Goal: Task Accomplishment & Management: Complete application form

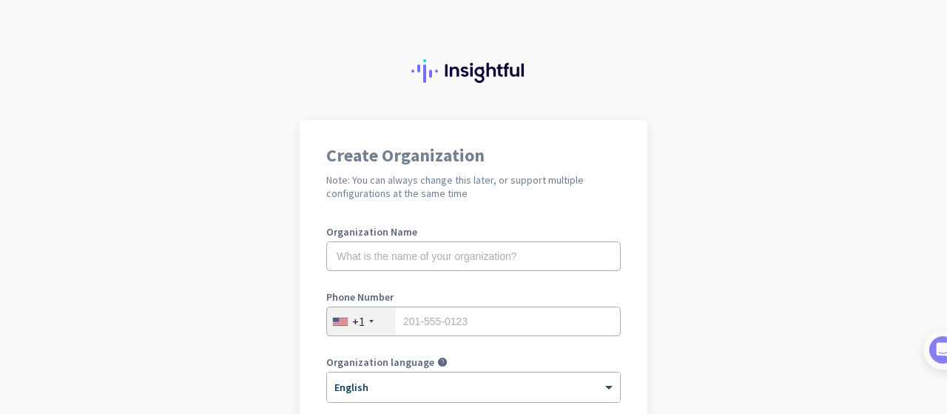
scroll to position [74, 0]
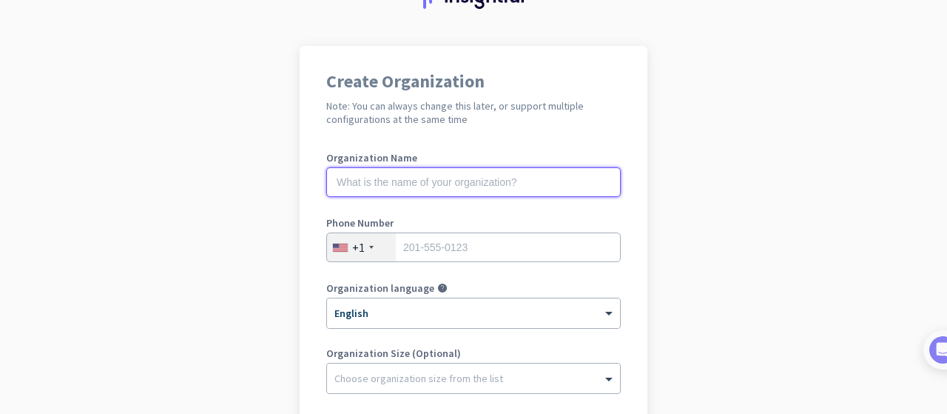
click at [440, 186] on input "text" at bounding box center [473, 182] width 294 height 30
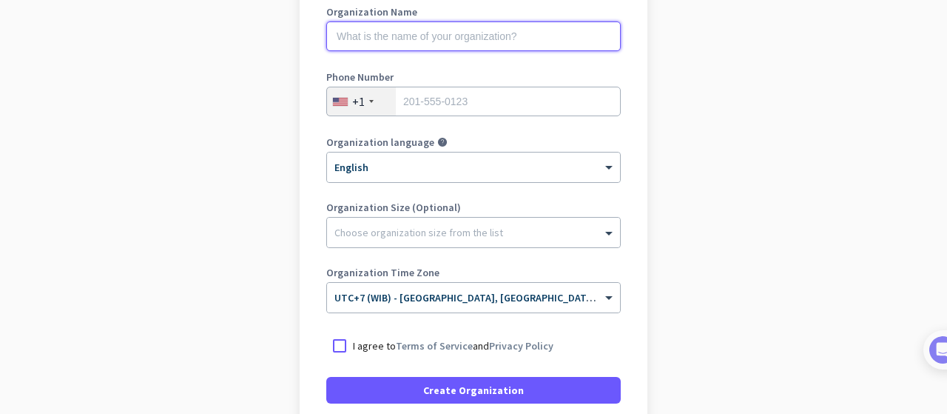
scroll to position [198, 0]
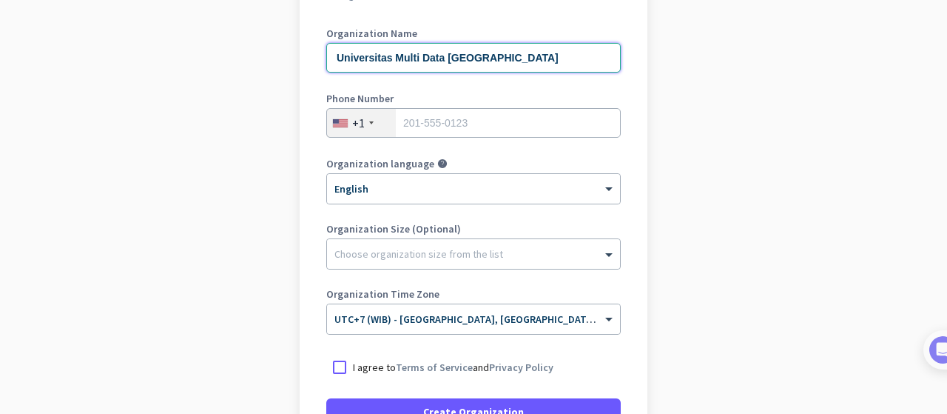
type input "Universitas Multi Data [GEOGRAPHIC_DATA]"
click at [337, 139] on div "Phone Number +1" at bounding box center [473, 122] width 294 height 59
click at [352, 124] on div "+1" at bounding box center [358, 122] width 13 height 15
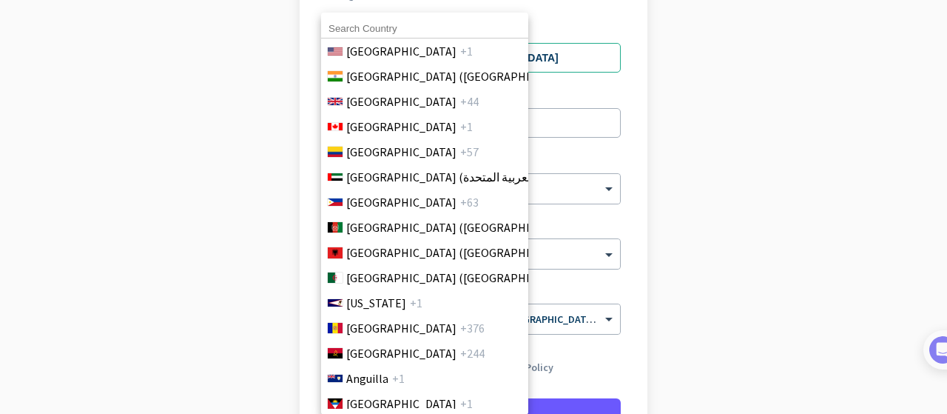
click at [409, 23] on input at bounding box center [424, 28] width 207 height 19
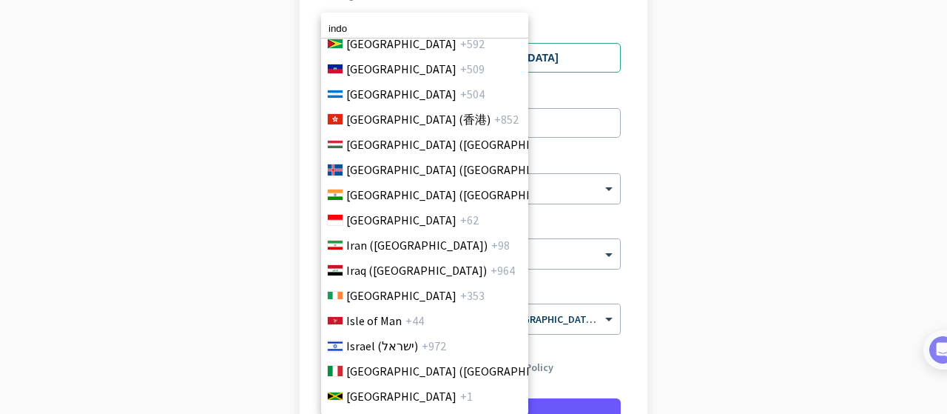
scroll to position [2474, 0]
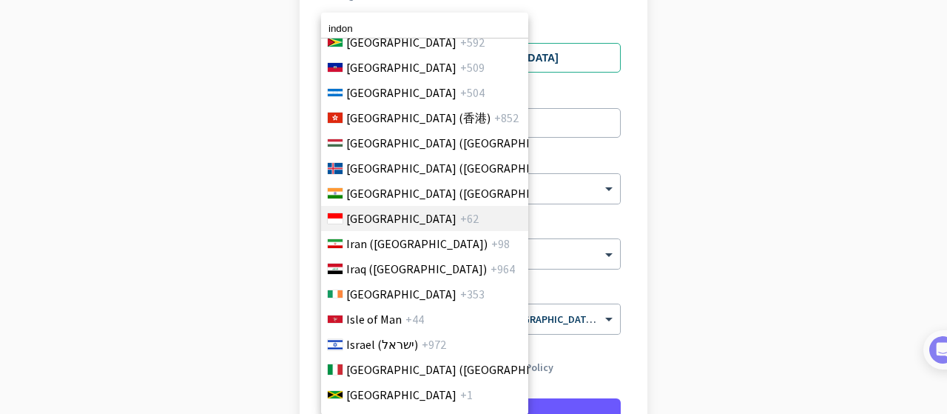
type input "indon"
click at [374, 215] on span "[GEOGRAPHIC_DATA]" at bounding box center [401, 218] width 110 height 18
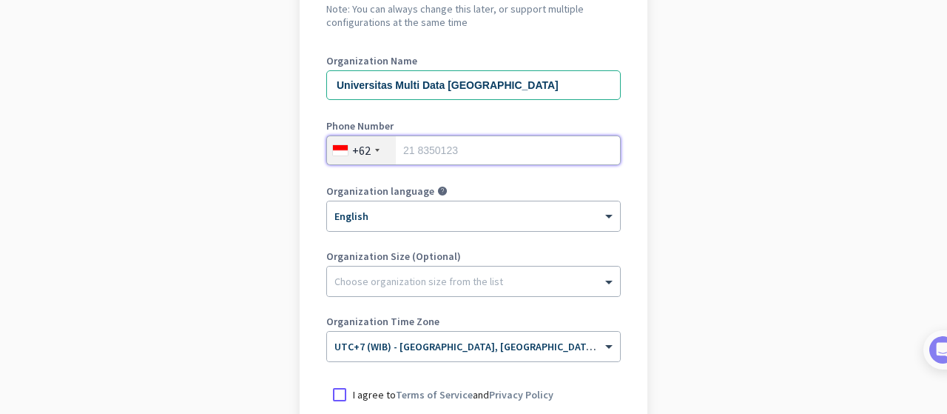
scroll to position [148, 0]
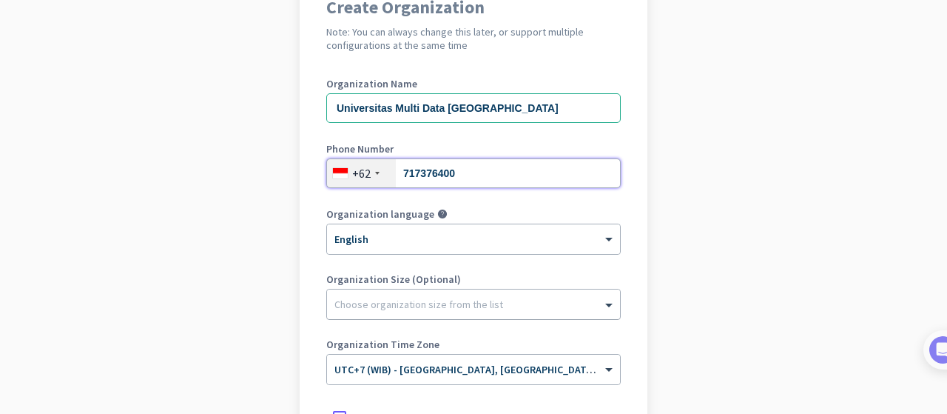
type input "717376400"
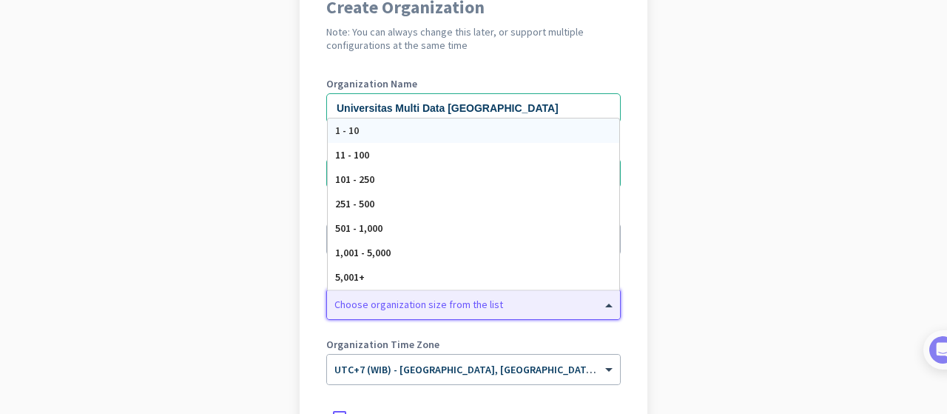
click at [528, 299] on div at bounding box center [473, 300] width 293 height 15
click at [687, 252] on app-onboarding-organization "Create Organization Note: You can always change this later, or support multiple…" at bounding box center [473, 292] width 947 height 641
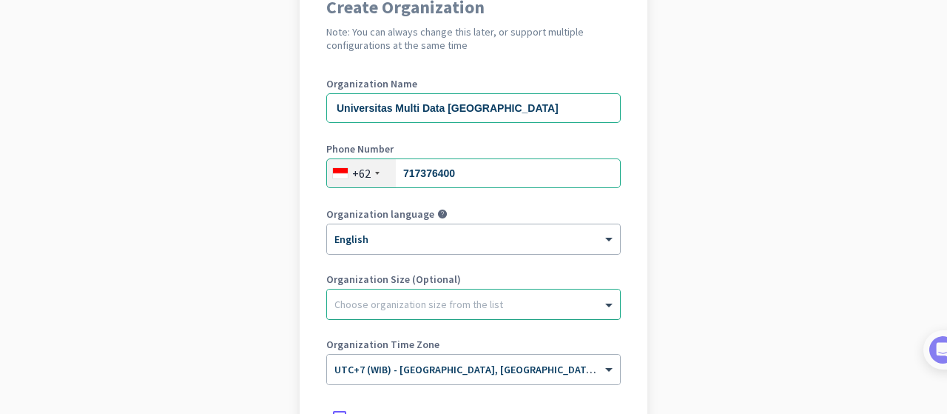
click at [502, 302] on div at bounding box center [473, 300] width 293 height 15
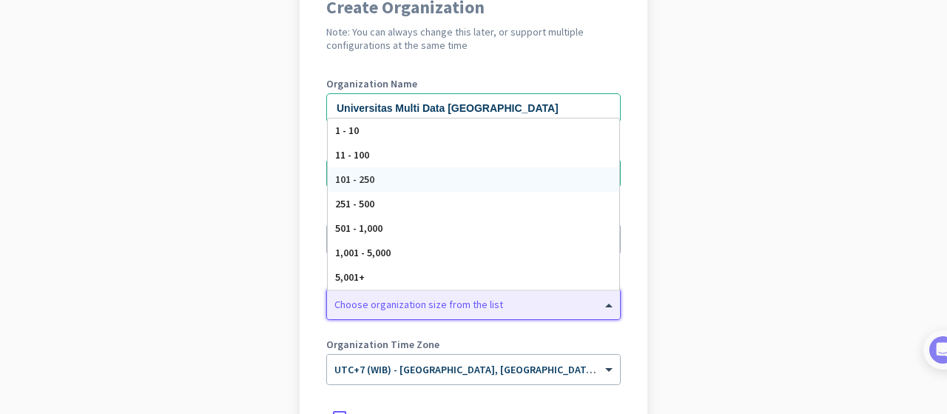
click at [492, 184] on div "101 - 250" at bounding box center [473, 179] width 291 height 24
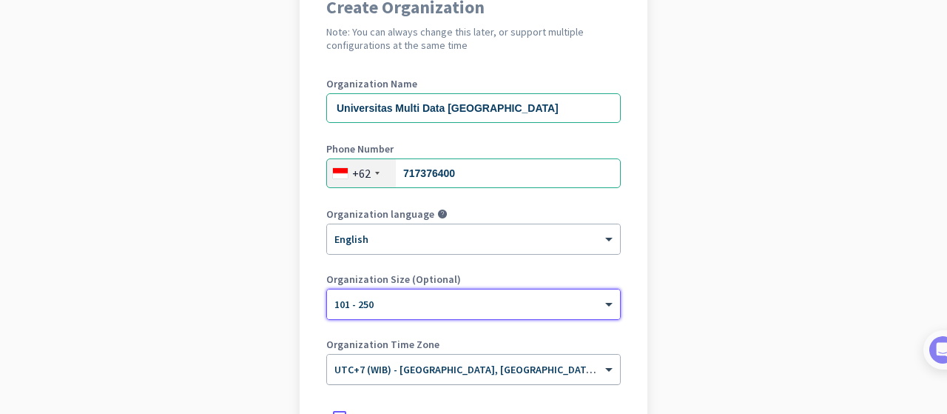
click at [474, 368] on input "text" at bounding box center [458, 364] width 249 height 11
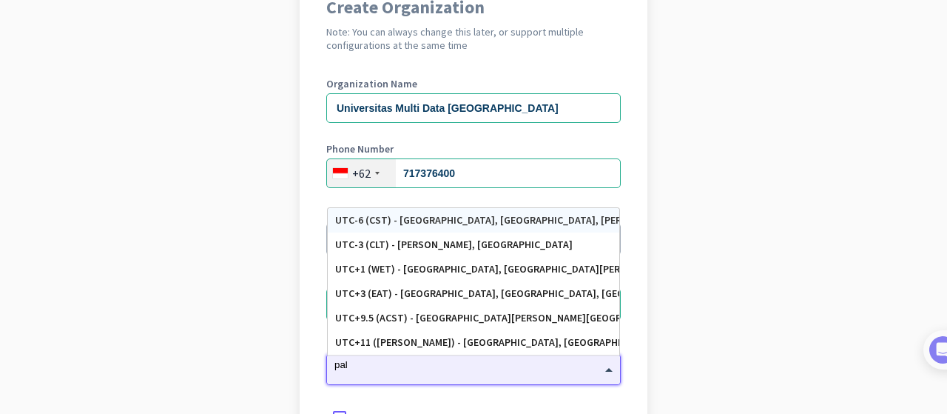
scroll to position [0, 0]
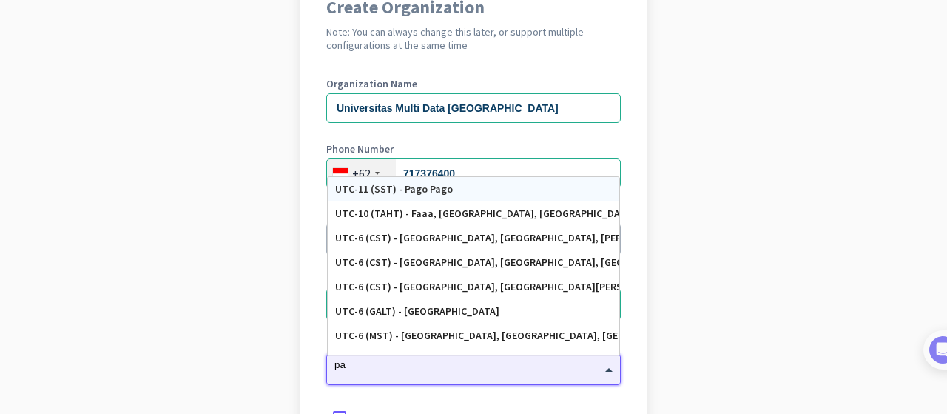
type input "p"
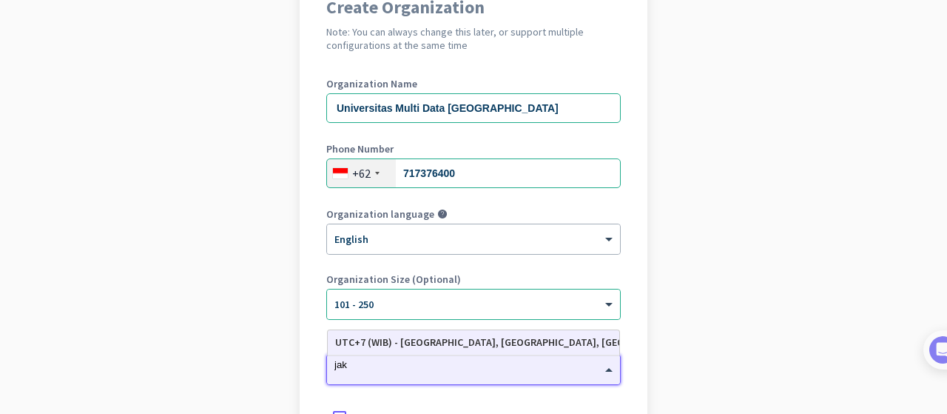
type input "jaka"
click at [464, 340] on div "UTC+7 (WIB) - [GEOGRAPHIC_DATA], [GEOGRAPHIC_DATA], [GEOGRAPHIC_DATA], [GEOGRAP…" at bounding box center [473, 342] width 277 height 13
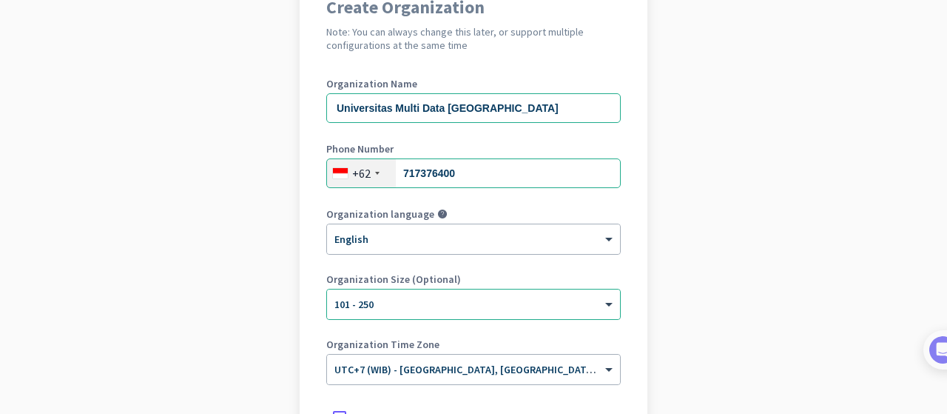
click at [725, 319] on app-onboarding-organization "Create Organization Note: You can always change this later, or support multiple…" at bounding box center [473, 292] width 947 height 641
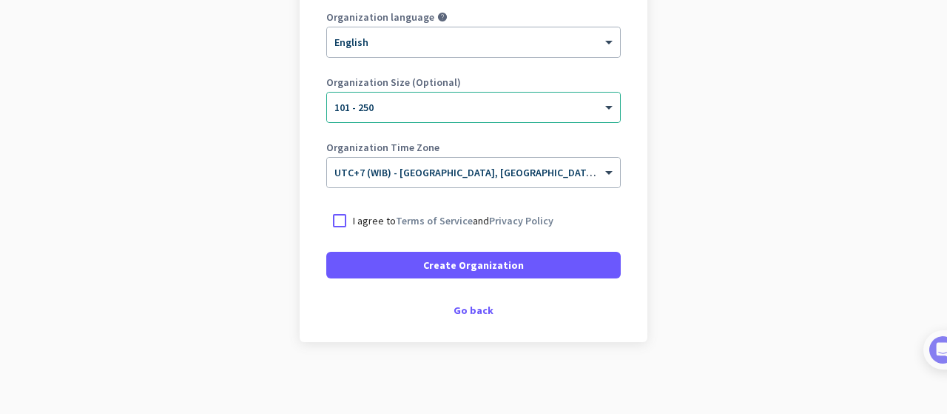
scroll to position [346, 0]
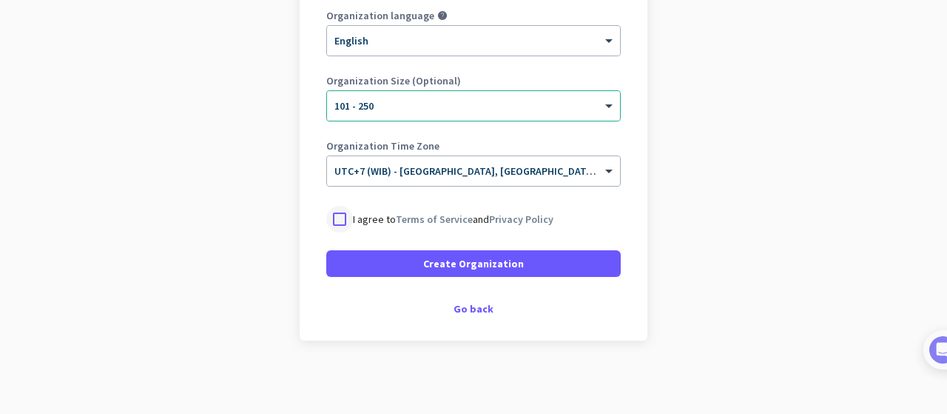
click at [331, 217] on div at bounding box center [339, 219] width 27 height 27
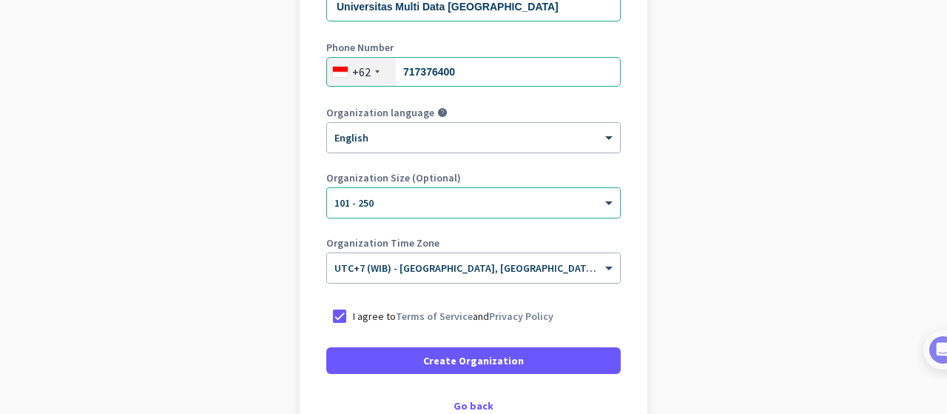
scroll to position [272, 0]
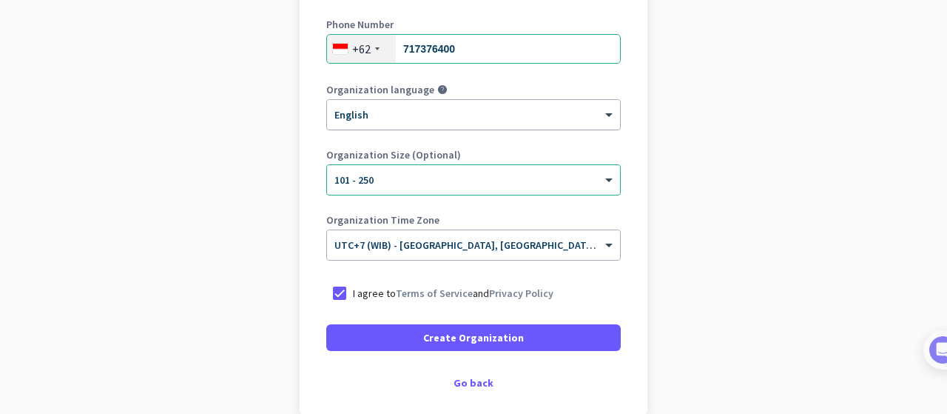
click at [523, 119] on div "× English" at bounding box center [464, 115] width 274 height 13
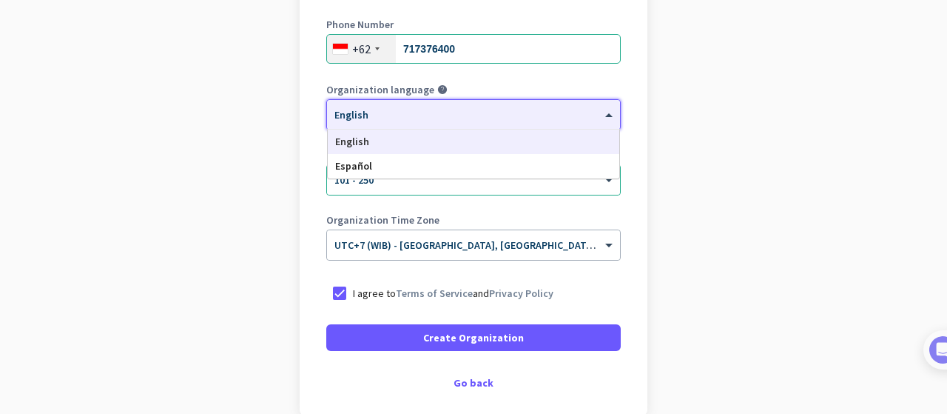
click at [528, 138] on div "English" at bounding box center [473, 141] width 291 height 24
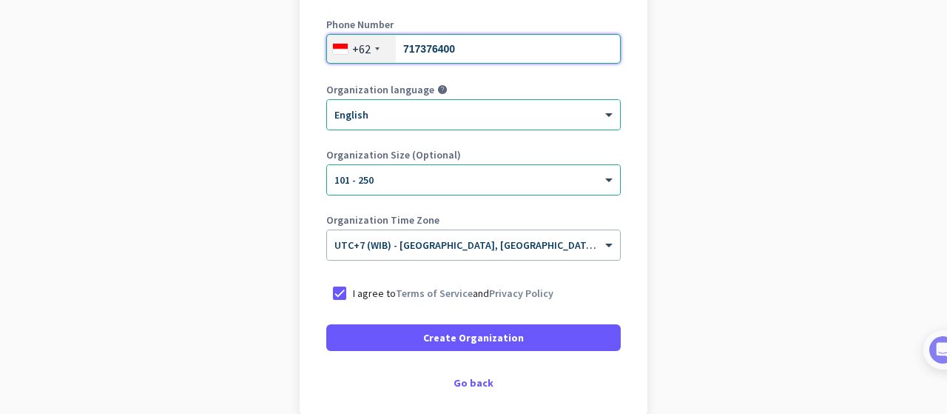
click at [408, 48] on input "717376400" at bounding box center [473, 49] width 294 height 30
type input "711376400"
click at [762, 71] on app-onboarding-organization "Create Organization Note: You can always change this later, or support multiple…" at bounding box center [473, 168] width 947 height 641
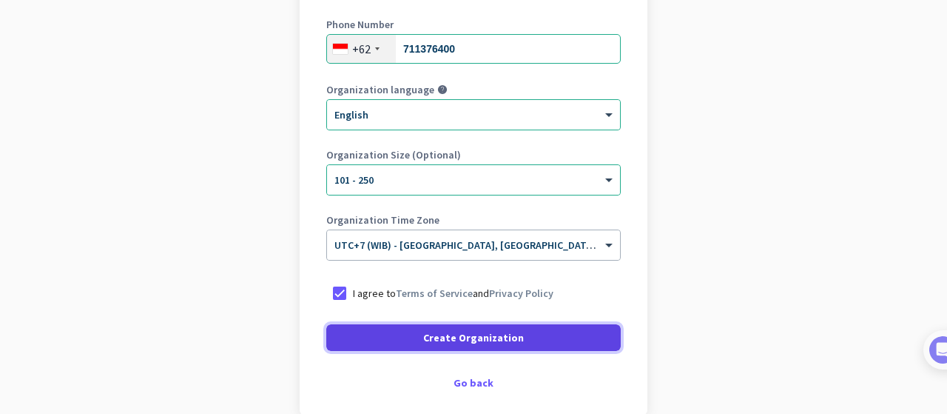
click at [473, 344] on span "Create Organization" at bounding box center [473, 337] width 101 height 15
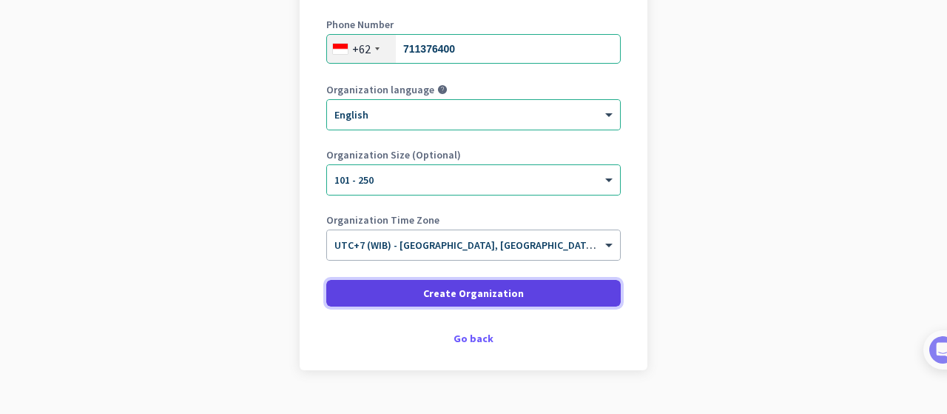
click at [485, 291] on span "Create Organization" at bounding box center [473, 293] width 101 height 15
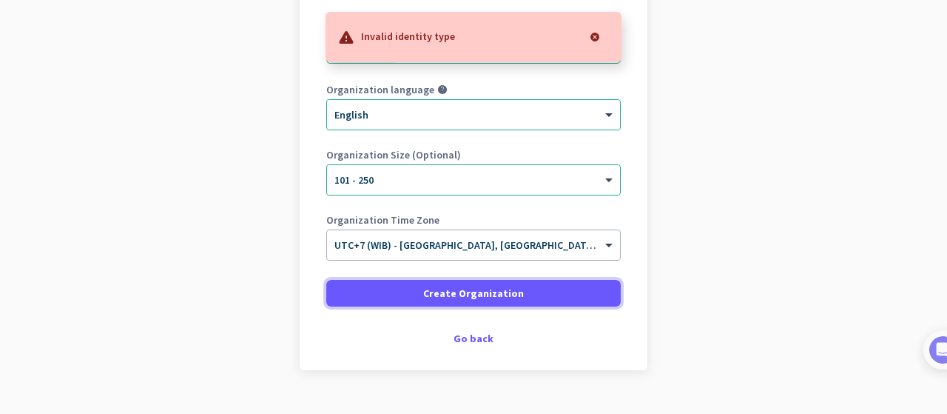
scroll to position [0, 0]
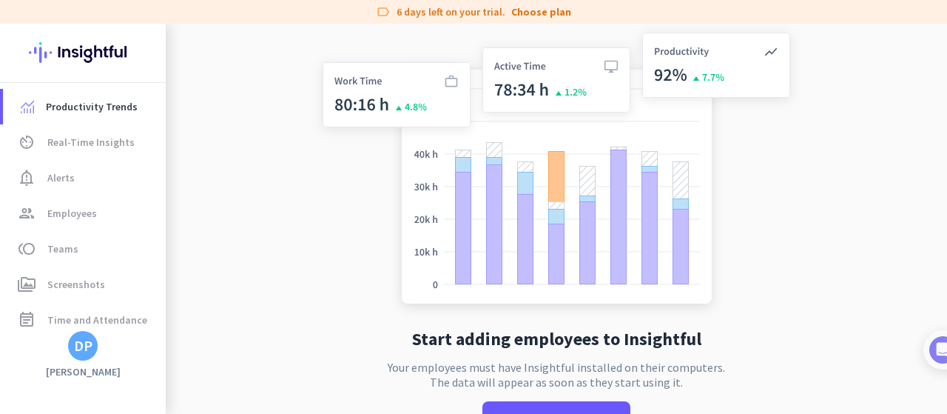
click at [873, 151] on app-no-employees "Start adding employees to Insightful Your employees must have Insightful instal…" at bounding box center [556, 246] width 781 height 444
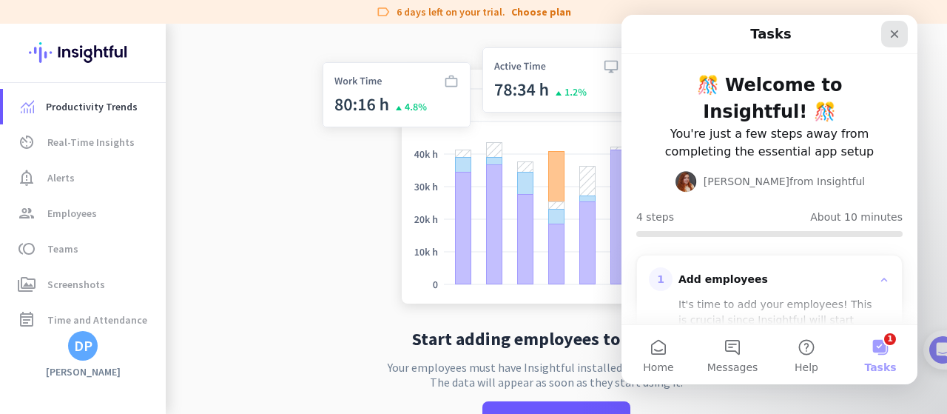
click at [901, 28] on div "Close" at bounding box center [894, 34] width 27 height 27
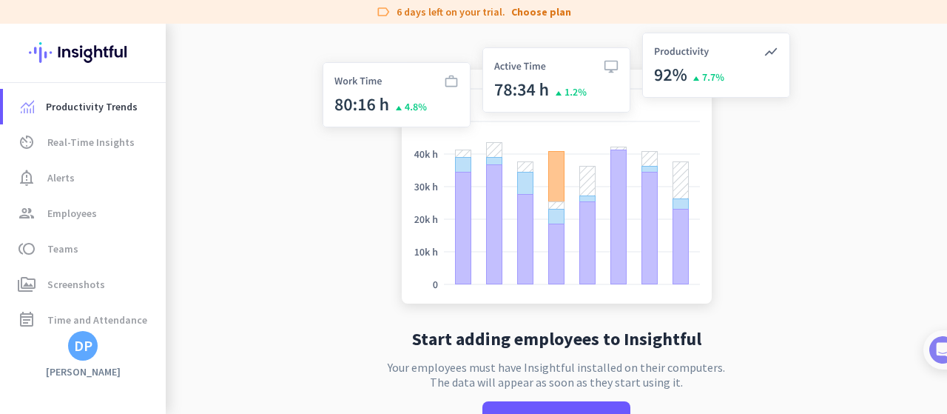
click at [892, 100] on app-no-employees "Start adding employees to Insightful Your employees must have Insightful instal…" at bounding box center [556, 246] width 781 height 444
click at [108, 204] on span "group Employees" at bounding box center [84, 213] width 139 height 18
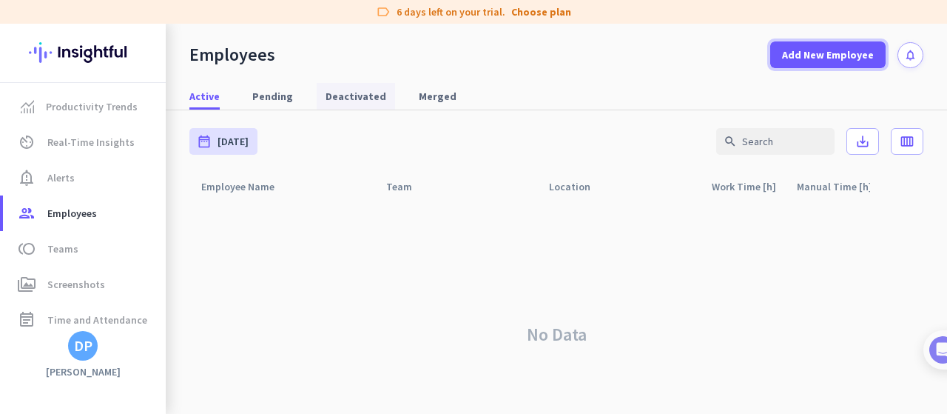
drag, startPoint x: 834, startPoint y: 58, endPoint x: 369, endPoint y: 92, distance: 465.8
click at [500, 94] on div "Employees Add New Employee notifications Active Pending Deactivated Merged date…" at bounding box center [556, 219] width 781 height 390
click at [94, 112] on span "Productivity Trends" at bounding box center [92, 107] width 92 height 18
